Goal: Find specific page/section: Find specific page/section

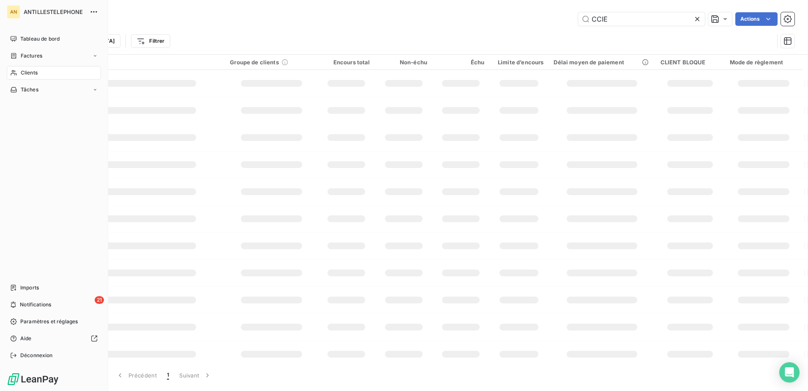
click at [24, 70] on span "Clients" at bounding box center [29, 73] width 17 height 8
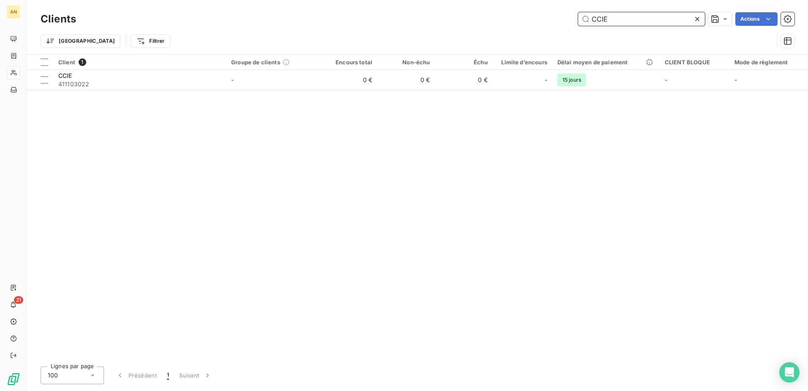
click at [616, 22] on input "CCIE" at bounding box center [641, 19] width 127 height 14
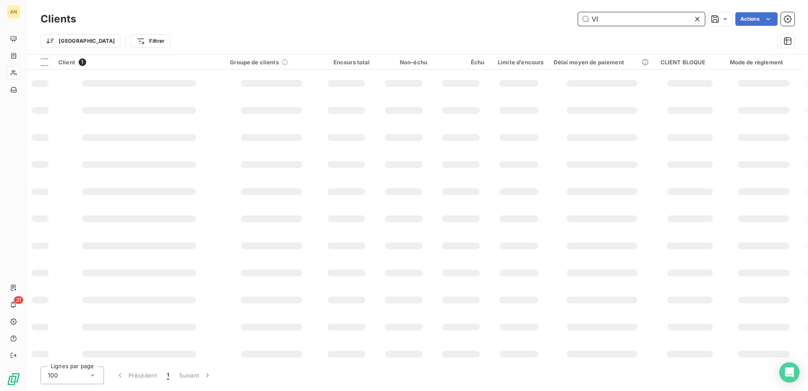
type input "V"
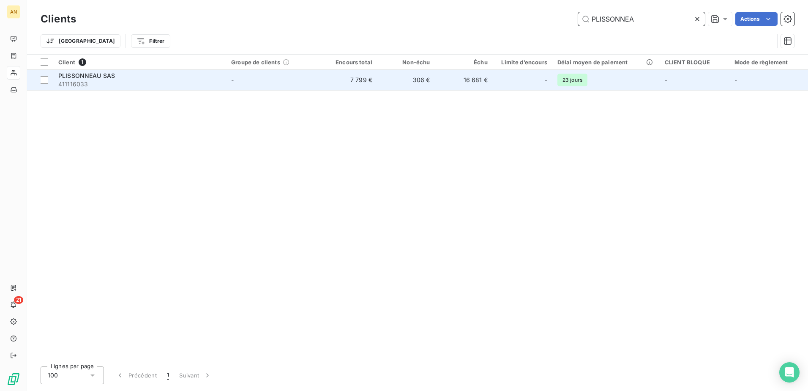
type input "PLISSONNEA"
click at [268, 74] on td "-" at bounding box center [273, 80] width 94 height 20
